Goal: Submit feedback/report problem

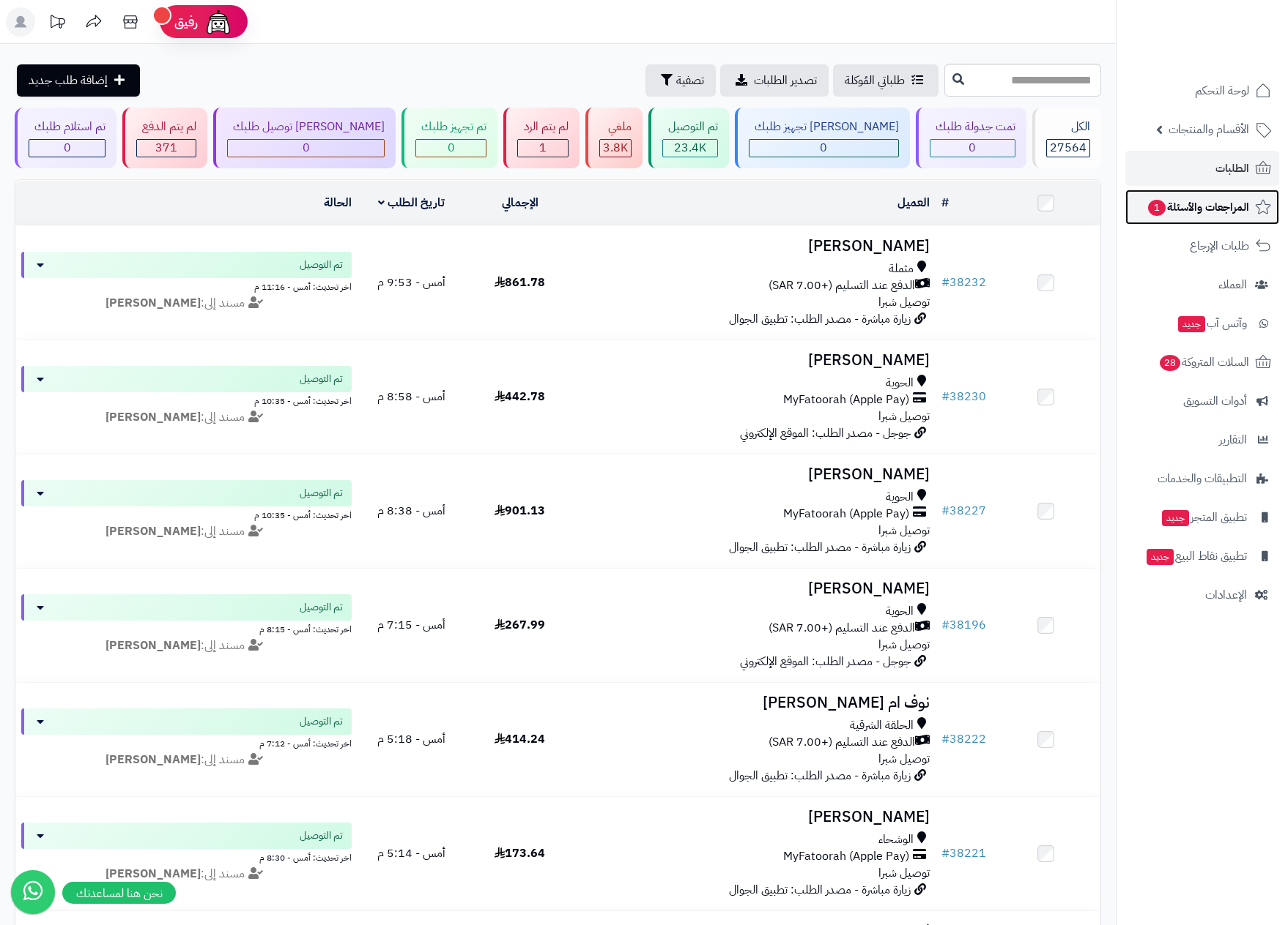
click at [1180, 215] on span "المراجعات والأسئلة 1" at bounding box center [1197, 207] width 102 height 20
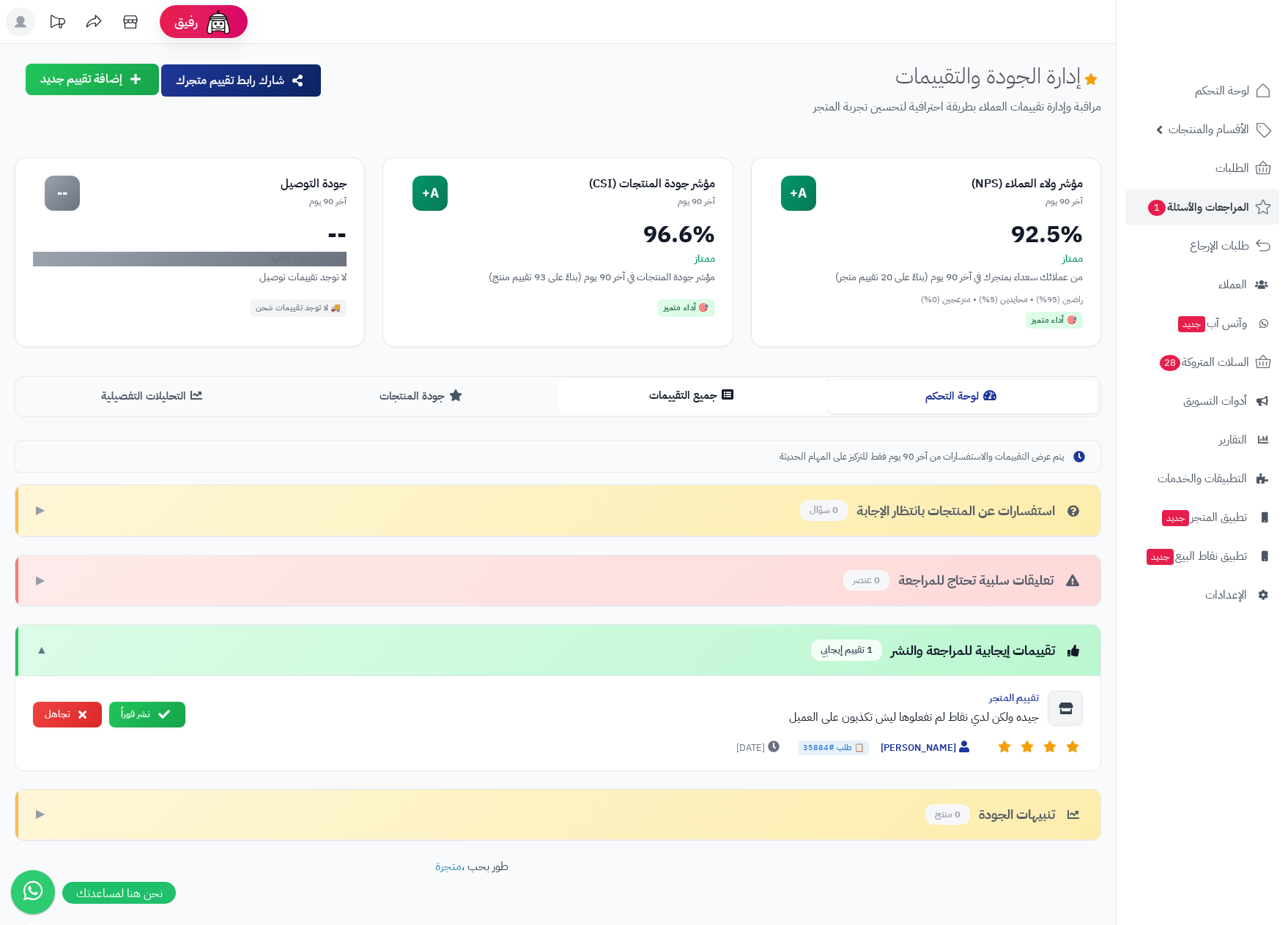
click at [673, 401] on button "جميع التقييمات" at bounding box center [693, 395] width 270 height 33
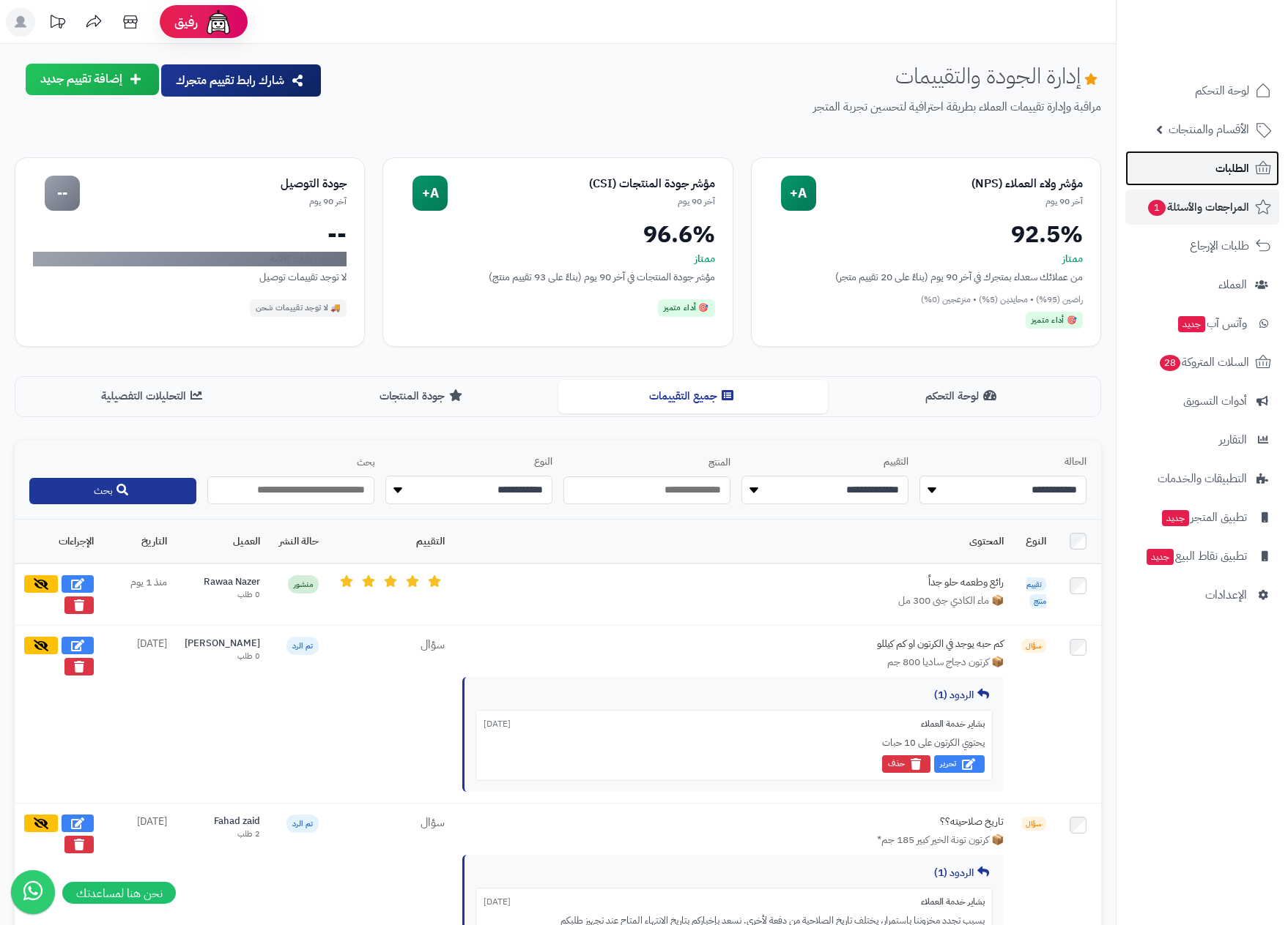
click at [1235, 166] on span "الطلبات" at bounding box center [1232, 168] width 34 height 20
